Goal: Task Accomplishment & Management: Use online tool/utility

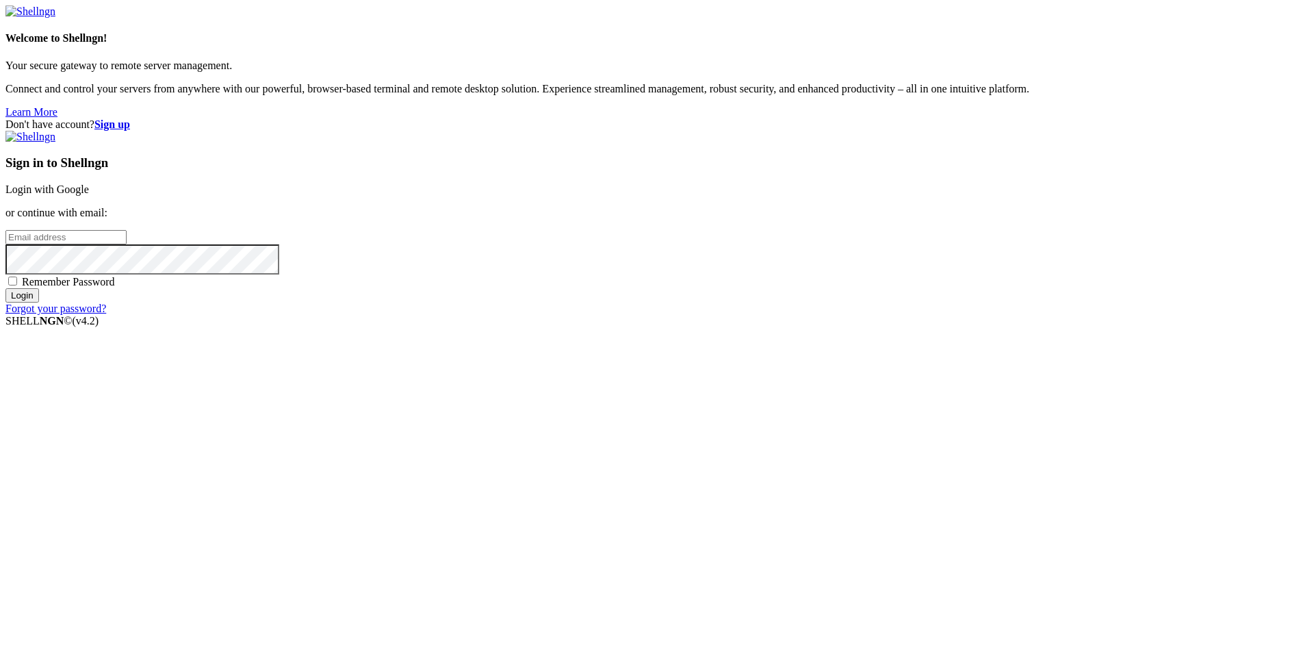
click at [89, 195] on link "Login with Google" at bounding box center [46, 189] width 83 height 12
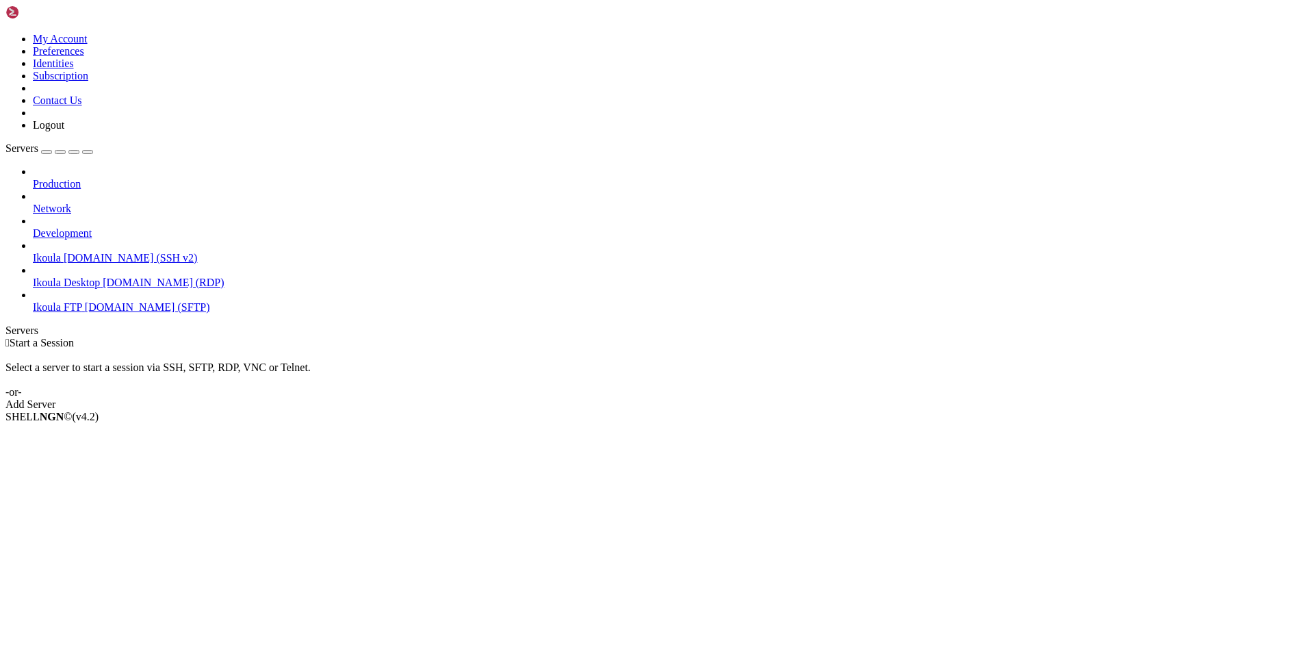
click at [61, 252] on span "Ikoula" at bounding box center [47, 258] width 28 height 12
click at [69, 434] on span "Connect" at bounding box center [51, 440] width 36 height 12
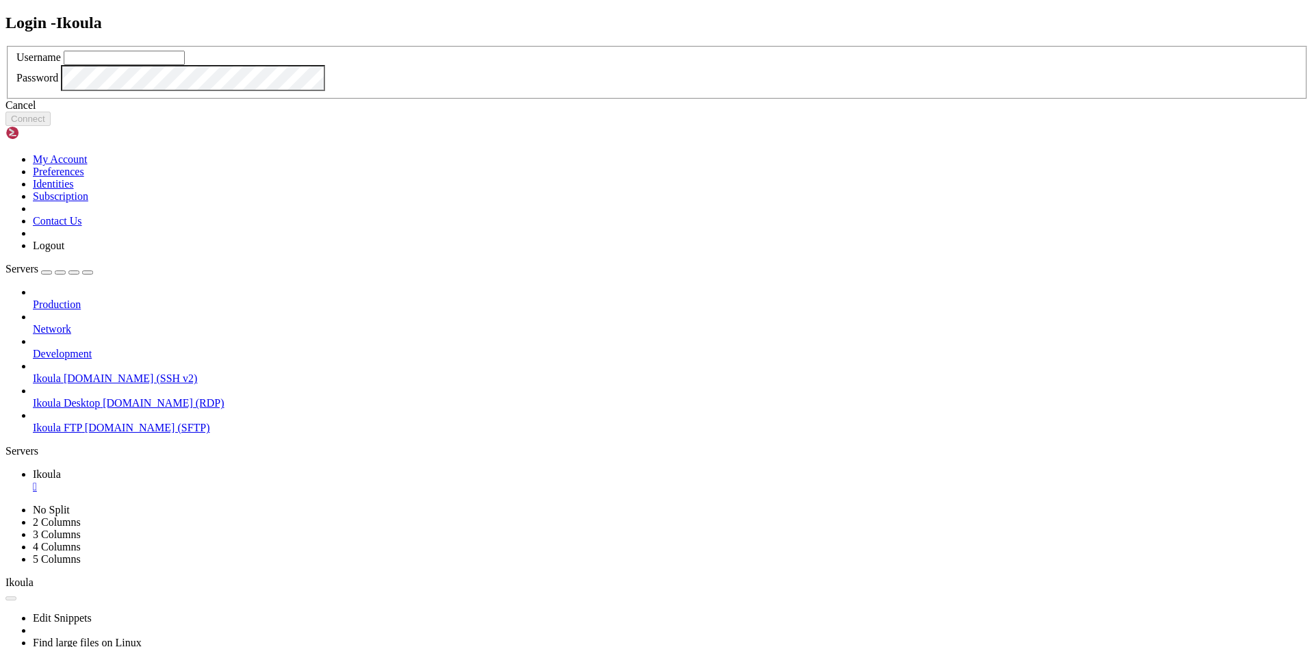
click at [185, 65] on input "text" at bounding box center [124, 58] width 121 height 14
type input "plb"
click button "Connect" at bounding box center [27, 119] width 45 height 14
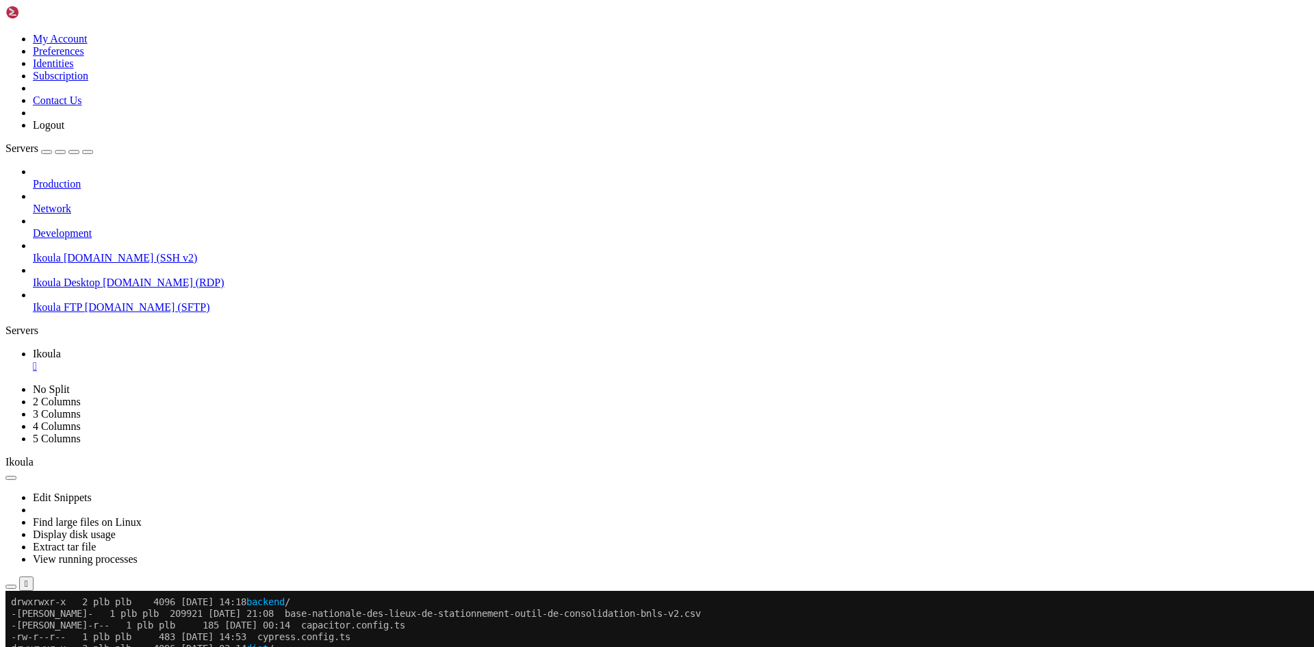
scroll to position [2978, 0]
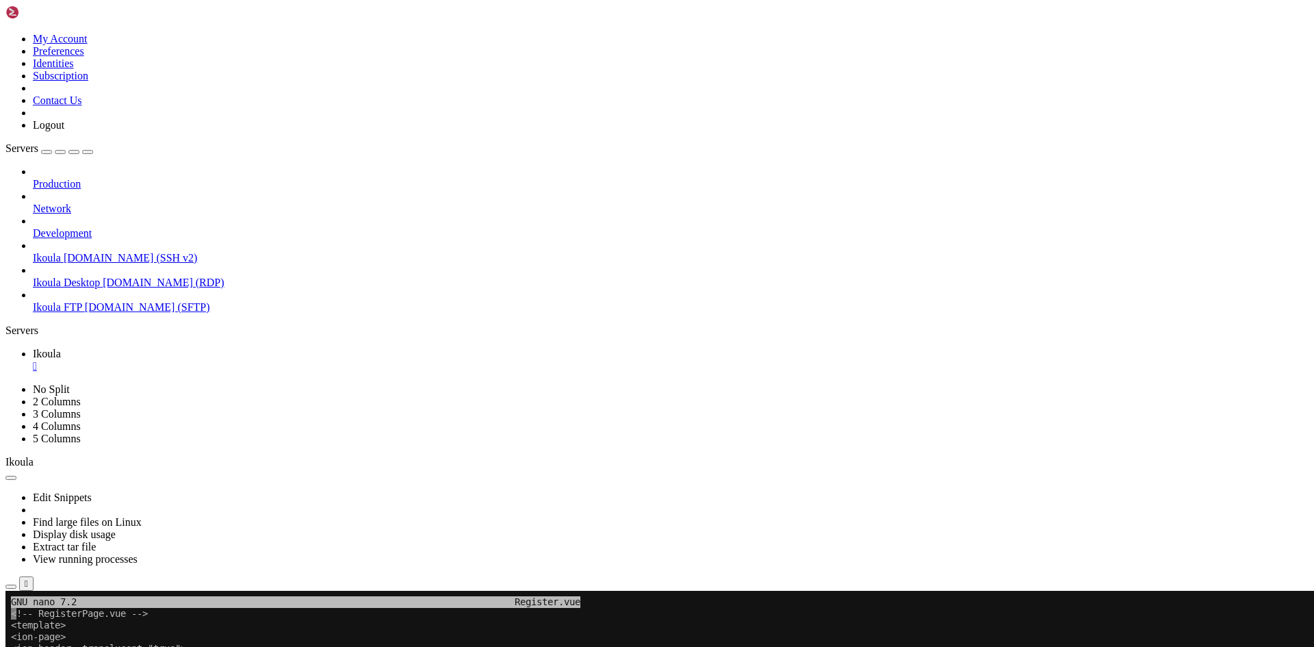
click at [116, 646] on x-row "<ion-header :translucent="true">" at bounding box center [576, 649] width 1131 height 12
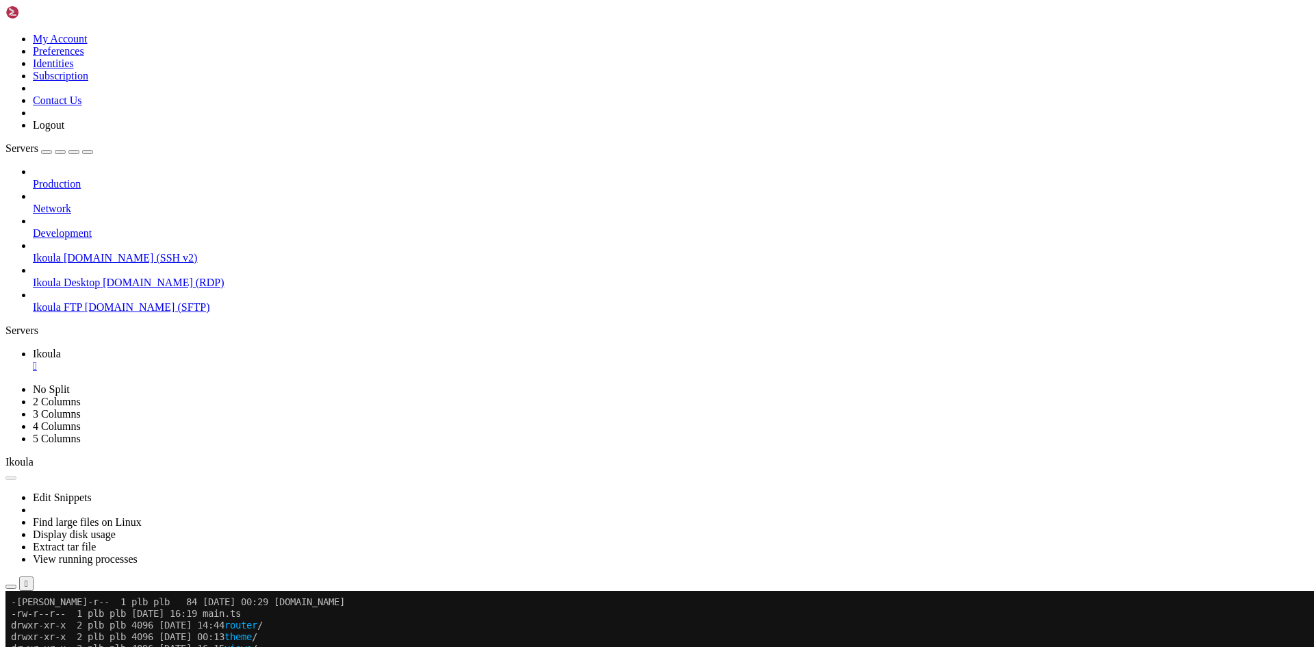
scroll to position [3630, 0]
